Goal: Task Accomplishment & Management: Use online tool/utility

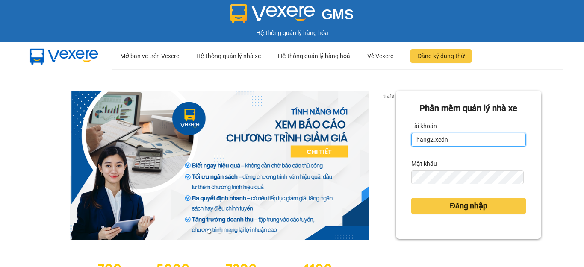
drag, startPoint x: 458, startPoint y: 143, endPoint x: 349, endPoint y: 153, distance: 108.6
click at [349, 153] on div "1 of 3 [PERSON_NAME] mềm [PERSON_NAME] nhà xe [PERSON_NAME] hang2.xedn Mật khẩu…" at bounding box center [292, 190] width 584 height 242
type input "h"
type input "dungqs.xedn"
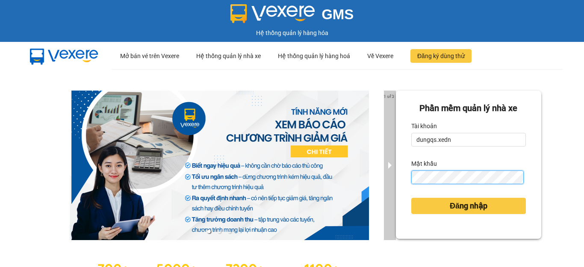
click at [387, 182] on div "1 of 3 [PERSON_NAME] mềm [PERSON_NAME] nhà xe [PERSON_NAME] dungqs.xedn Mật khẩ…" at bounding box center [292, 190] width 584 height 242
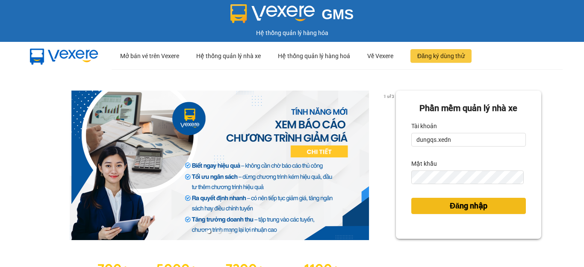
click at [451, 207] on span "Đăng nhập" at bounding box center [468, 206] width 38 height 12
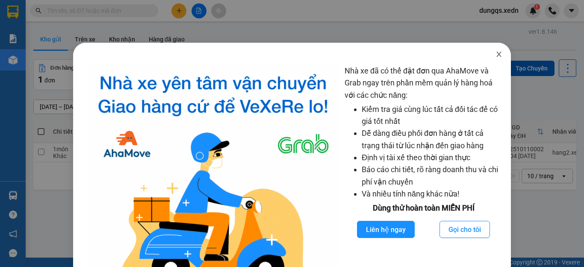
click at [495, 55] on icon "close" at bounding box center [498, 54] width 7 height 7
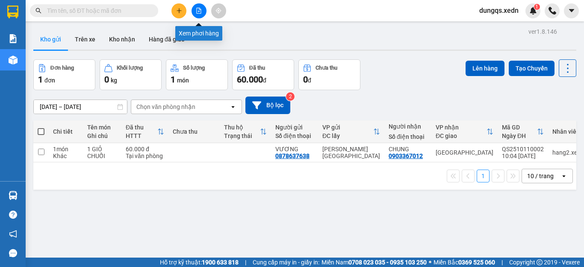
click at [200, 10] on icon "file-add" at bounding box center [199, 11] width 6 height 6
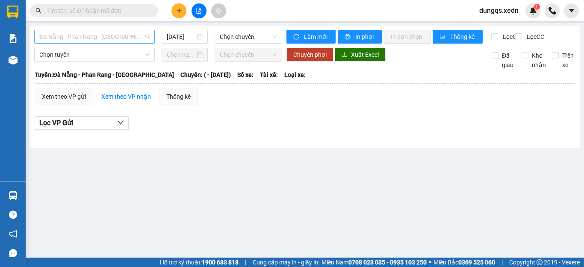
click at [96, 37] on span "Đà Nẵng - Phan Rang - [GEOGRAPHIC_DATA]" at bounding box center [94, 36] width 110 height 13
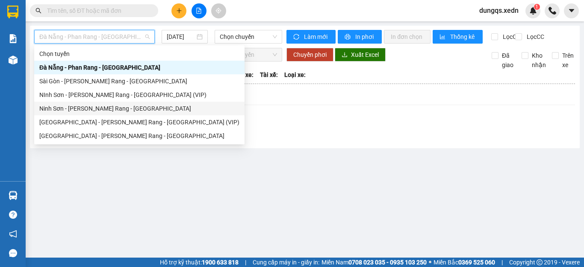
click at [78, 108] on div "Ninh Sơn - [PERSON_NAME] Rang - [GEOGRAPHIC_DATA]" at bounding box center [139, 108] width 200 height 9
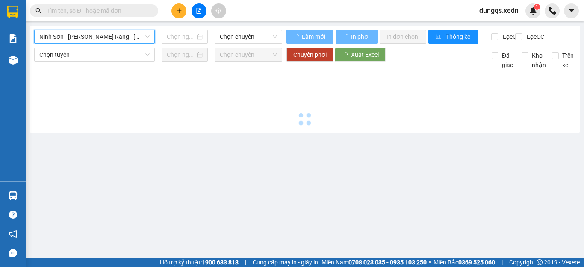
type input "[DATE]"
